Goal: Find specific page/section: Find specific page/section

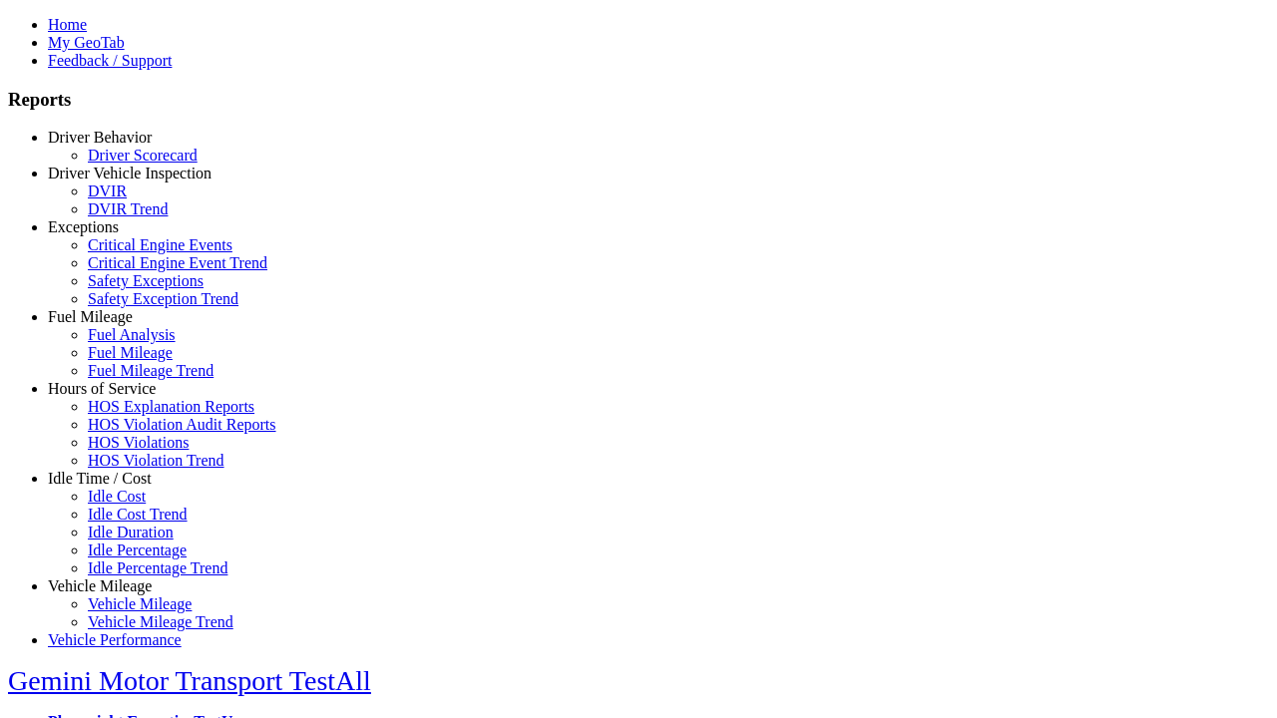
click at [115, 487] on link "Idle Time / Cost" at bounding box center [100, 478] width 104 height 17
click at [130, 523] on link "Idle Cost Trend" at bounding box center [138, 514] width 100 height 17
type input "**********"
type input "*********"
